Goal: Task Accomplishment & Management: Complete application form

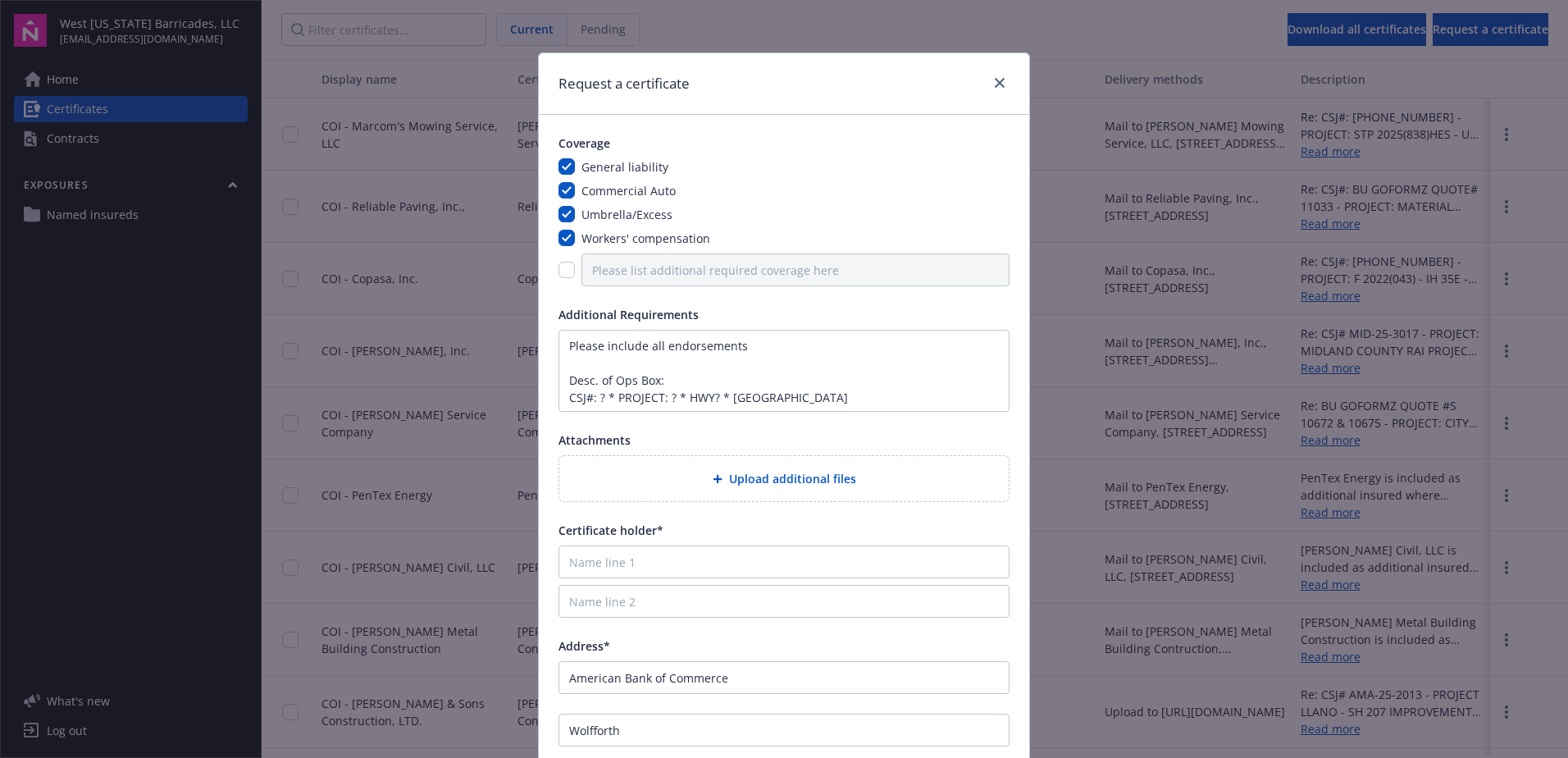
scroll to position [187, 0]
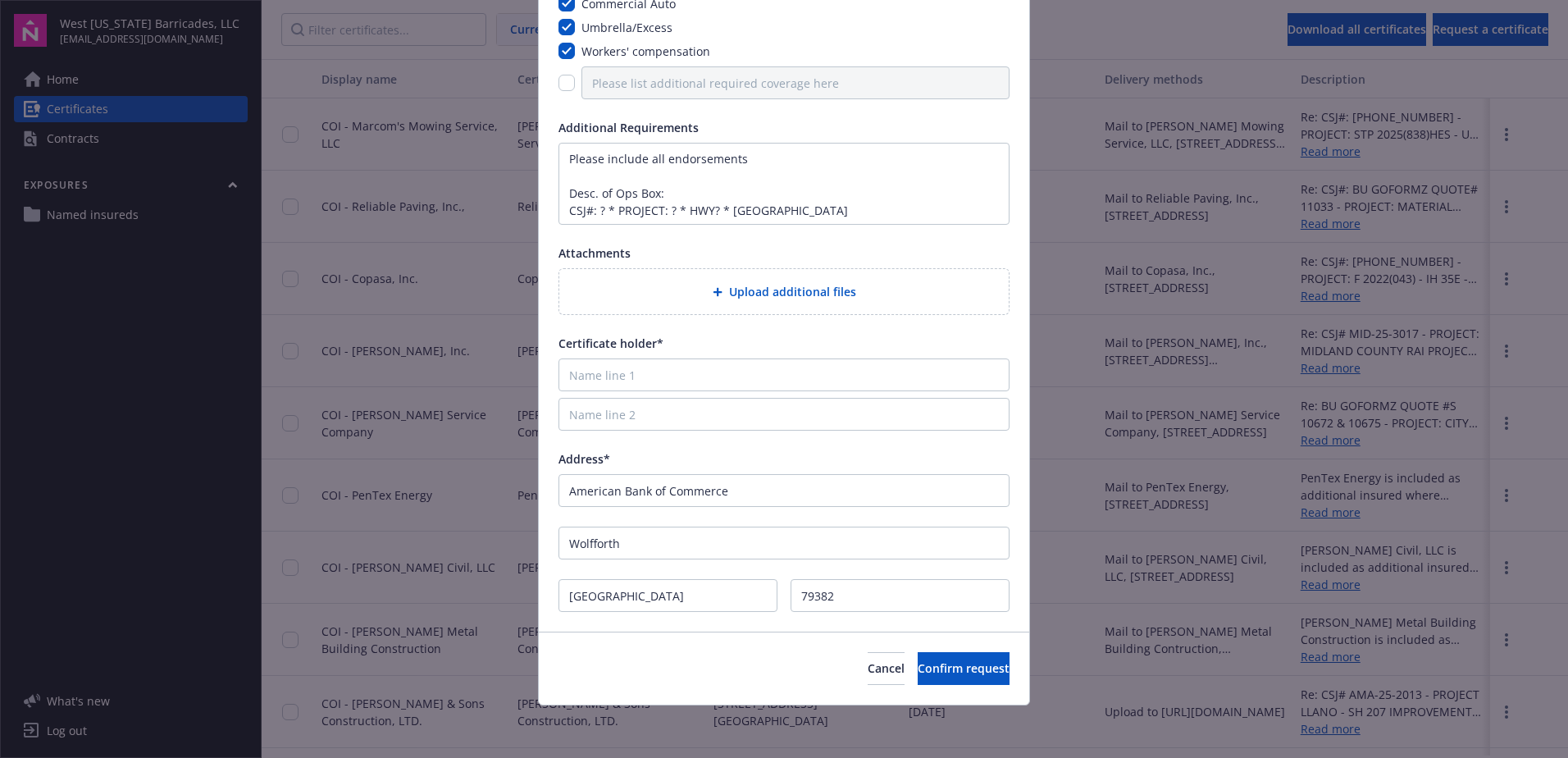
drag, startPoint x: 834, startPoint y: 213, endPoint x: 454, endPoint y: 271, distance: 384.4
click at [454, 271] on div "Request a certificate Coverage General liability Commercial Auto Umbrella/Exces…" at bounding box center [784, 379] width 1568 height 758
type textarea "Please include all endorsements Desc. of Ops Box: Evidence of Insurance"
drag, startPoint x: 719, startPoint y: 492, endPoint x: 503, endPoint y: 488, distance: 216.0
click at [503, 488] on div "Request a certificate Coverage General liability Commercial Auto Umbrella/Exces…" at bounding box center [784, 379] width 1568 height 758
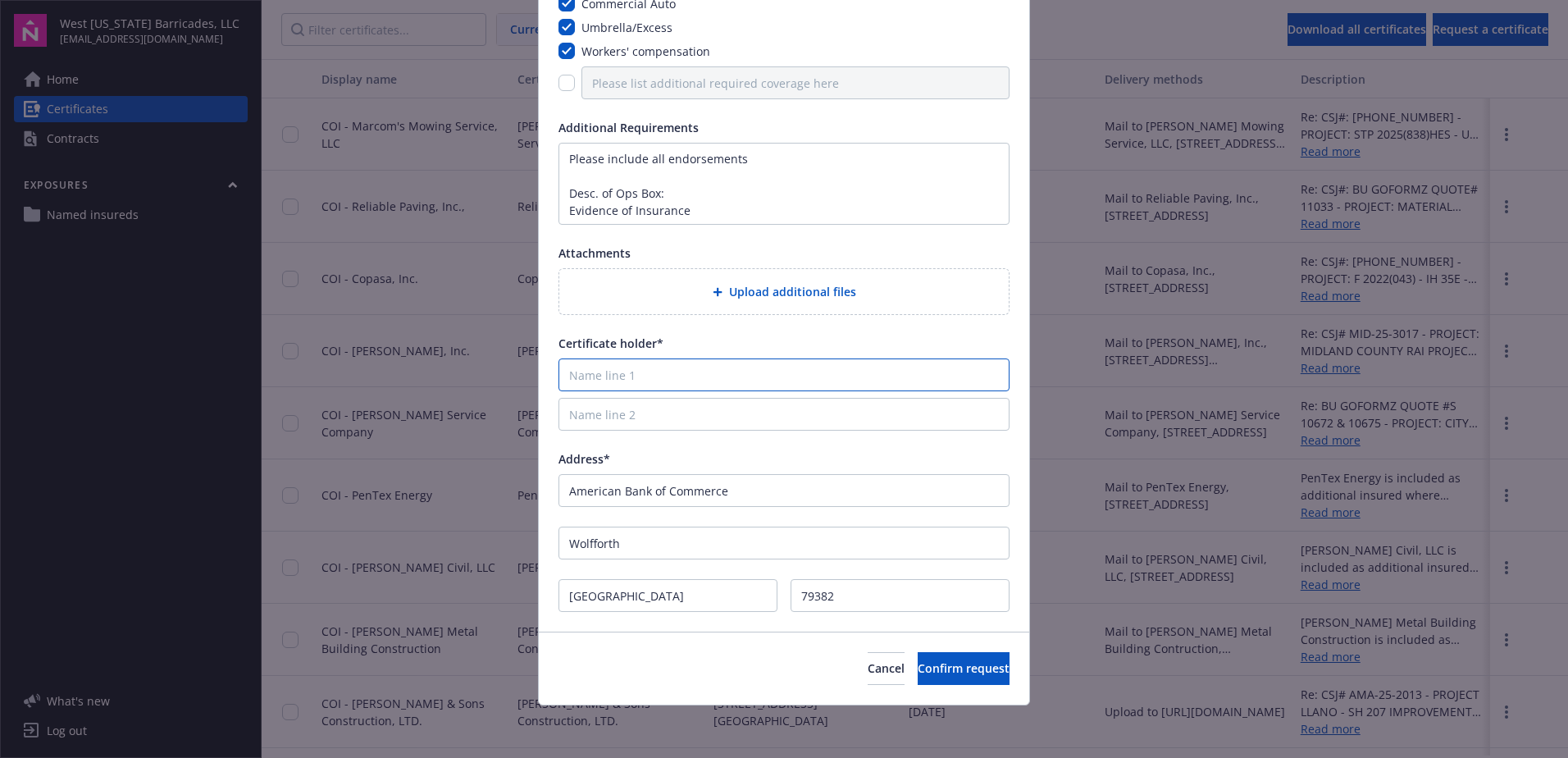
click at [600, 382] on input "Name line 1" at bounding box center [784, 375] width 451 height 33
paste input "American Bank of Commerce"
type input "American Bank of Commerce"
click at [420, 489] on div "Request a certificate Coverage General liability Commercial Auto Umbrella/Exces…" at bounding box center [784, 379] width 1568 height 758
click at [612, 493] on input "Address*" at bounding box center [784, 490] width 451 height 33
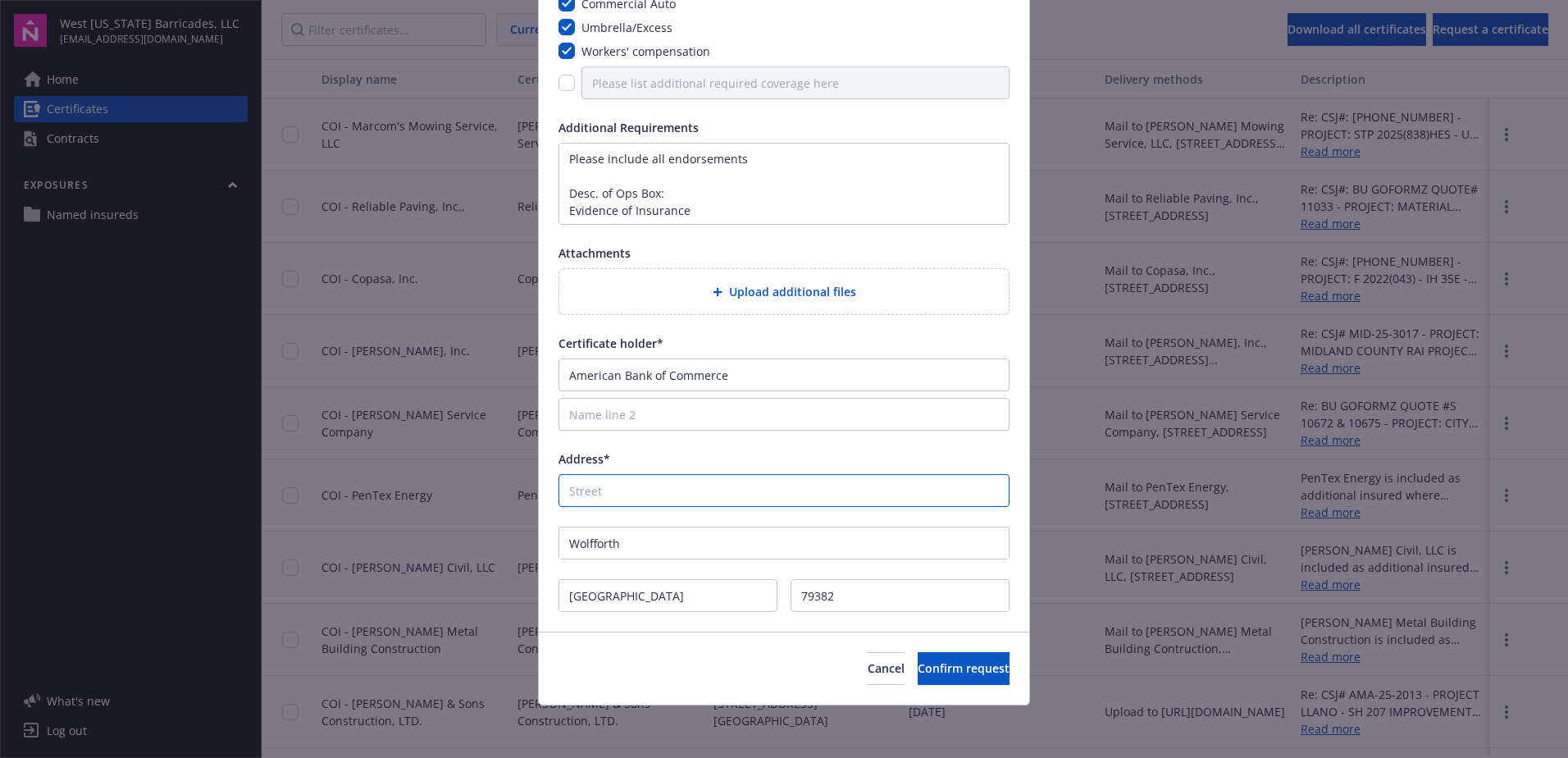
paste input "[STREET_ADDRESS]"
click at [714, 487] on input "[STREET_ADDRESS]" at bounding box center [784, 490] width 451 height 33
paste input "PO Drawer 9"
type input "[STREET_ADDRESS]"
click at [918, 670] on button "Confirm request" at bounding box center [964, 668] width 91 height 33
